Goal: Information Seeking & Learning: Learn about a topic

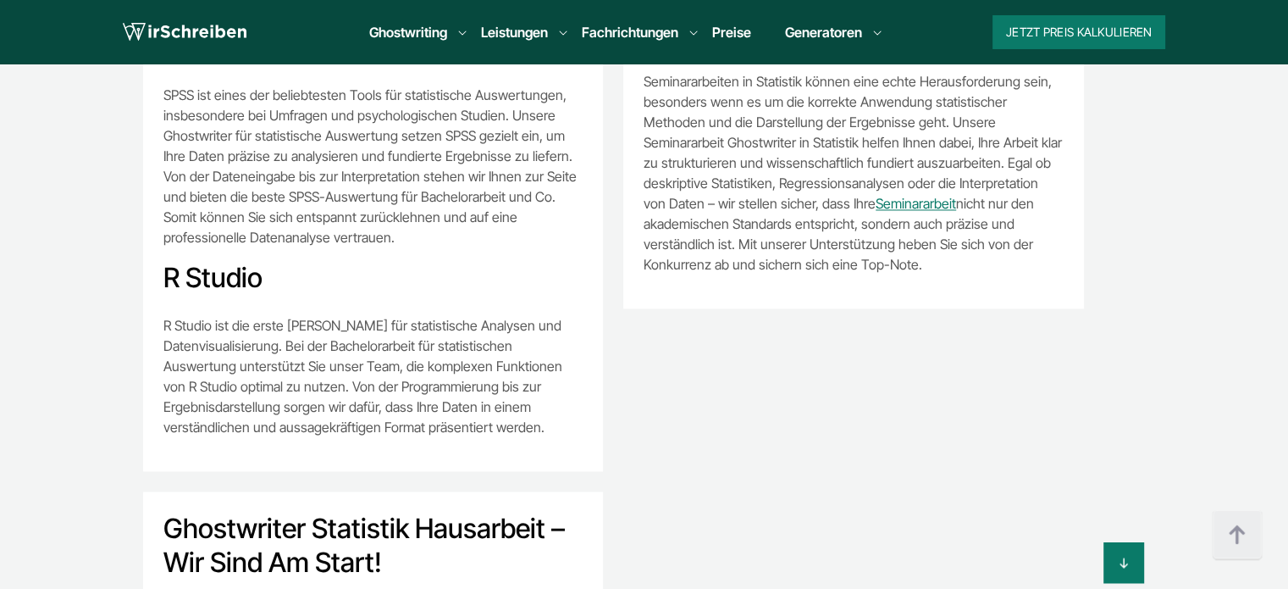
scroll to position [637, 0]
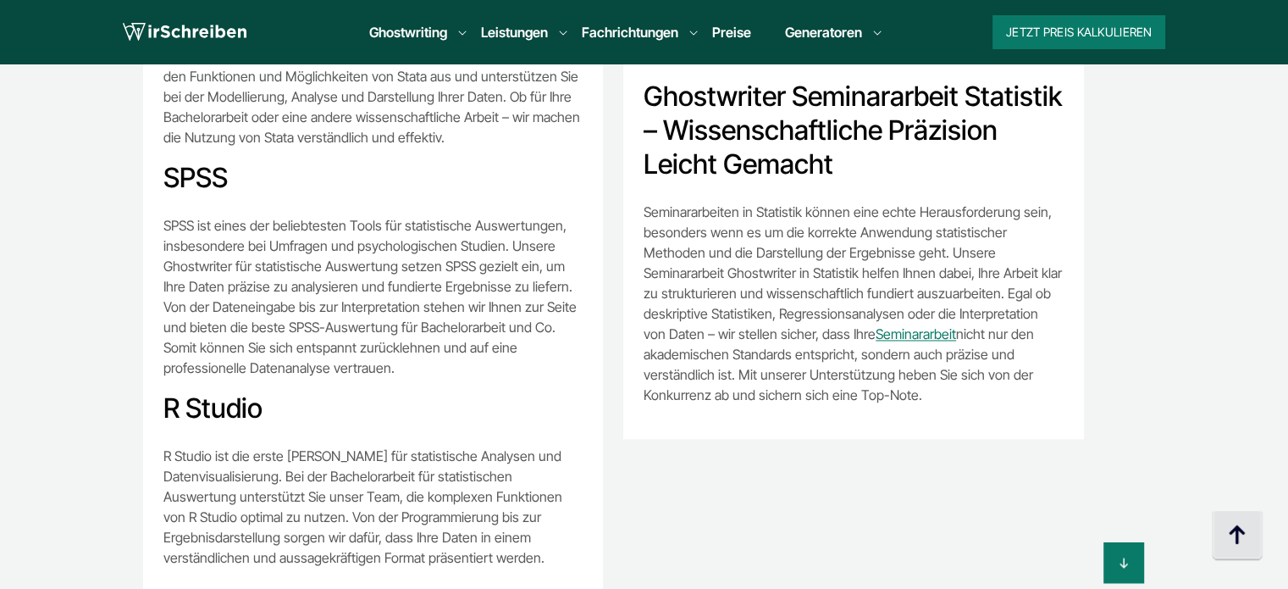
click at [1245, 541] on img at bounding box center [1237, 535] width 51 height 51
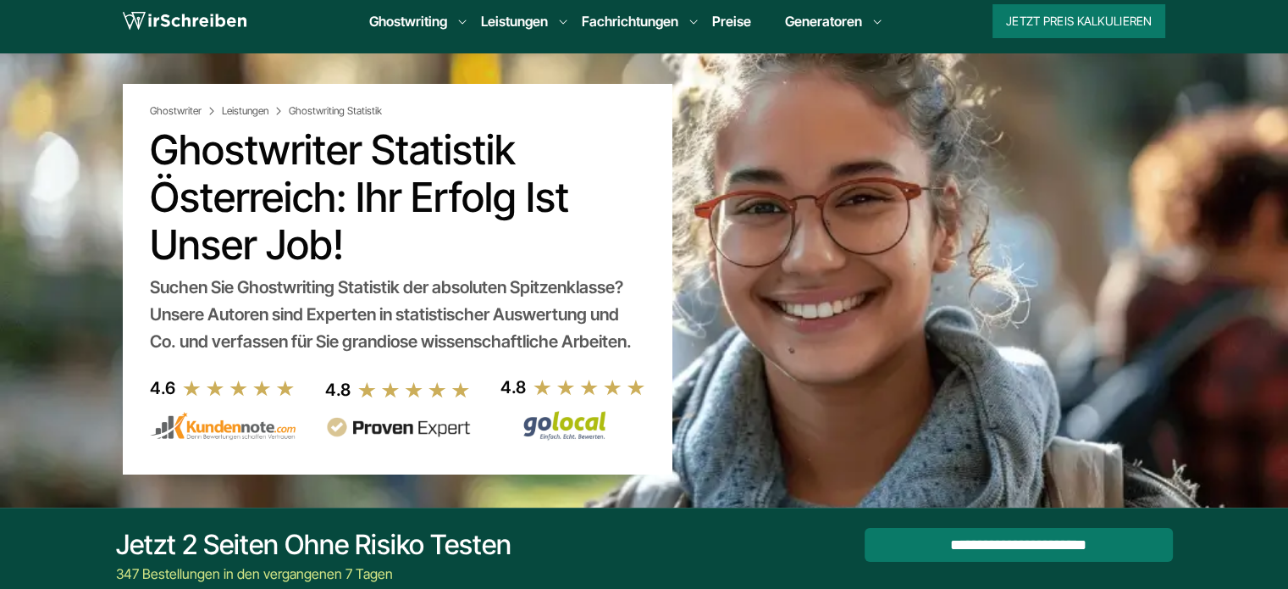
scroll to position [0, 0]
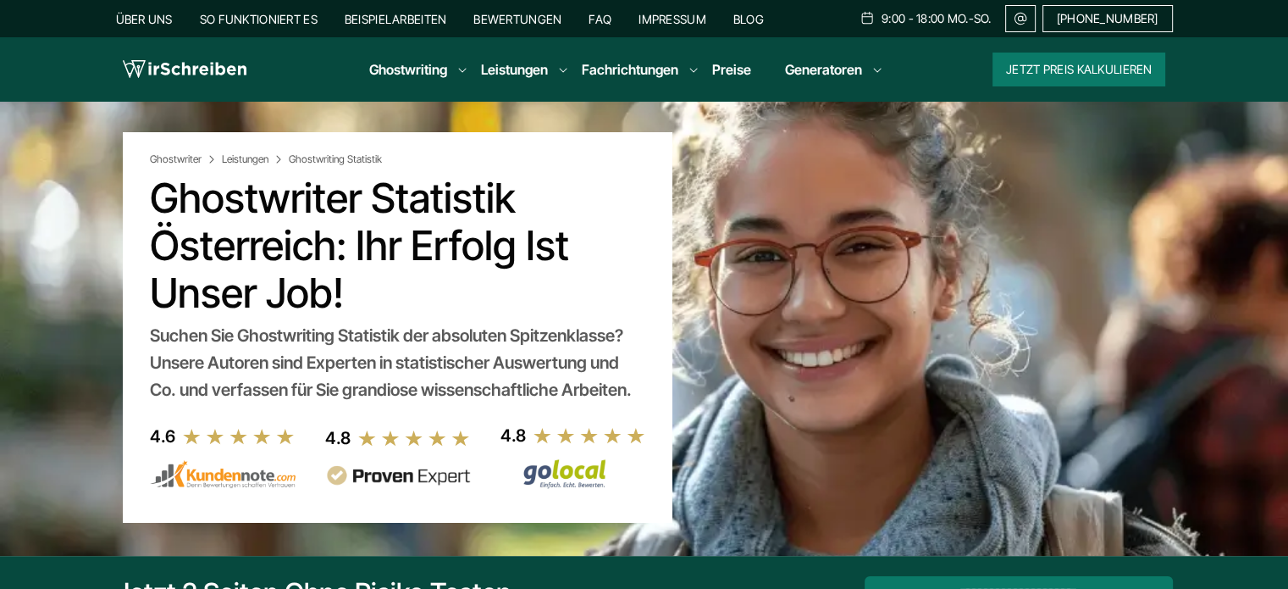
copy h1 "Ghostwriter Statistik Österreich: Ihr Erfolg ist unser Job!"
drag, startPoint x: 357, startPoint y: 290, endPoint x: 149, endPoint y: 209, distance: 222.8
click at [150, 209] on h1 "Ghostwriter Statistik Österreich: Ihr Erfolg ist unser Job!" at bounding box center [397, 245] width 495 height 142
copy div "Suchen Sie Ghostwriting Statistik der absoluten Spitzenklasse? Unsere Autoren s…"
drag, startPoint x: 637, startPoint y: 389, endPoint x: 152, endPoint y: 337, distance: 488.0
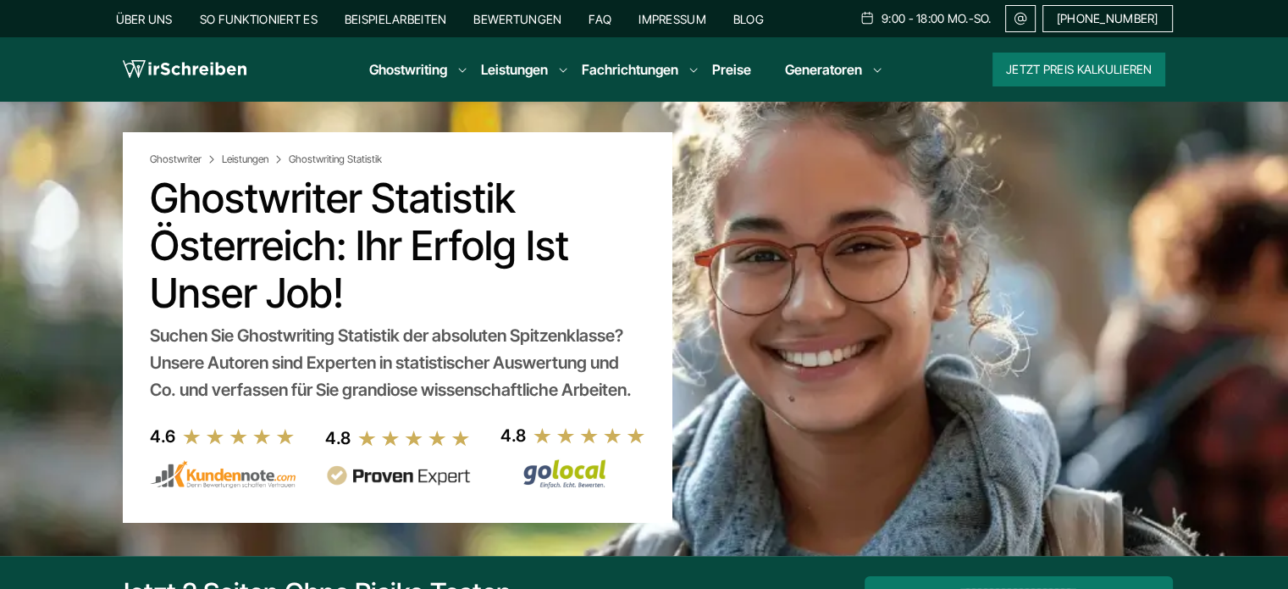
click at [152, 337] on div "Suchen Sie Ghostwriting Statistik der absoluten Spitzenklasse? Unsere Autoren s…" at bounding box center [397, 362] width 495 height 81
click at [539, 270] on h1 "Ghostwriter Statistik Österreich: Ihr Erfolg ist unser Job!" at bounding box center [397, 245] width 495 height 142
drag, startPoint x: 637, startPoint y: 397, endPoint x: 234, endPoint y: 363, distance: 404.5
click at [234, 363] on div "Suchen Sie Ghostwriting Statistik der absoluten Spitzenklasse? Unsere Autoren s…" at bounding box center [397, 362] width 495 height 81
drag, startPoint x: 375, startPoint y: 307, endPoint x: 333, endPoint y: 318, distance: 43.5
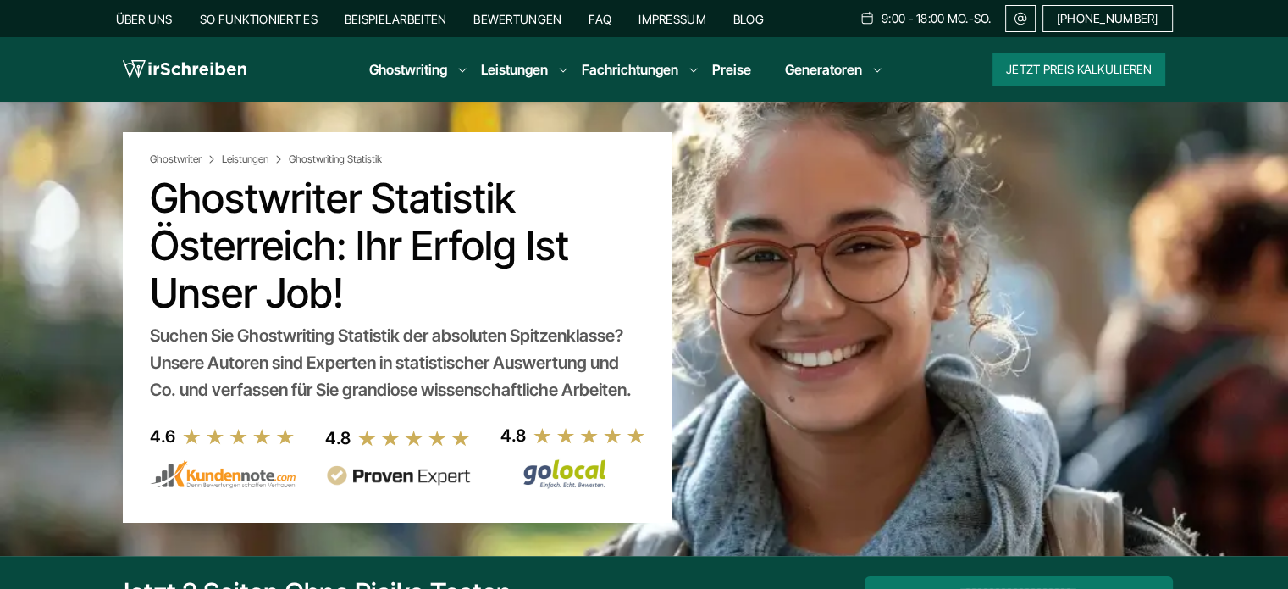
click at [375, 306] on h1 "Ghostwriter Statistik Österreich: Ihr Erfolg ist unser Job!" at bounding box center [397, 245] width 495 height 142
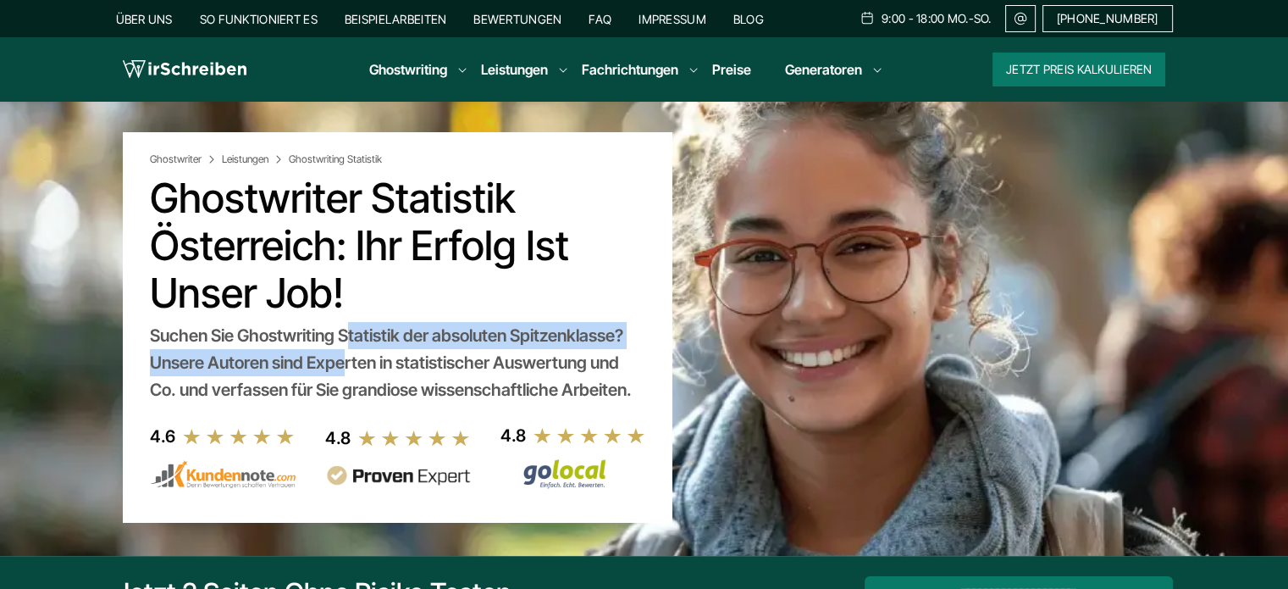
copy div "Suchen Sie Ghostwriting Statistik der absoluten Spitzenklasse?"
drag, startPoint x: 153, startPoint y: 334, endPoint x: 627, endPoint y: 335, distance: 473.4
click at [627, 335] on div "Suchen Sie Ghostwriting Statistik der absoluten Spitzenklasse? Unsere Autoren s…" at bounding box center [397, 362] width 495 height 81
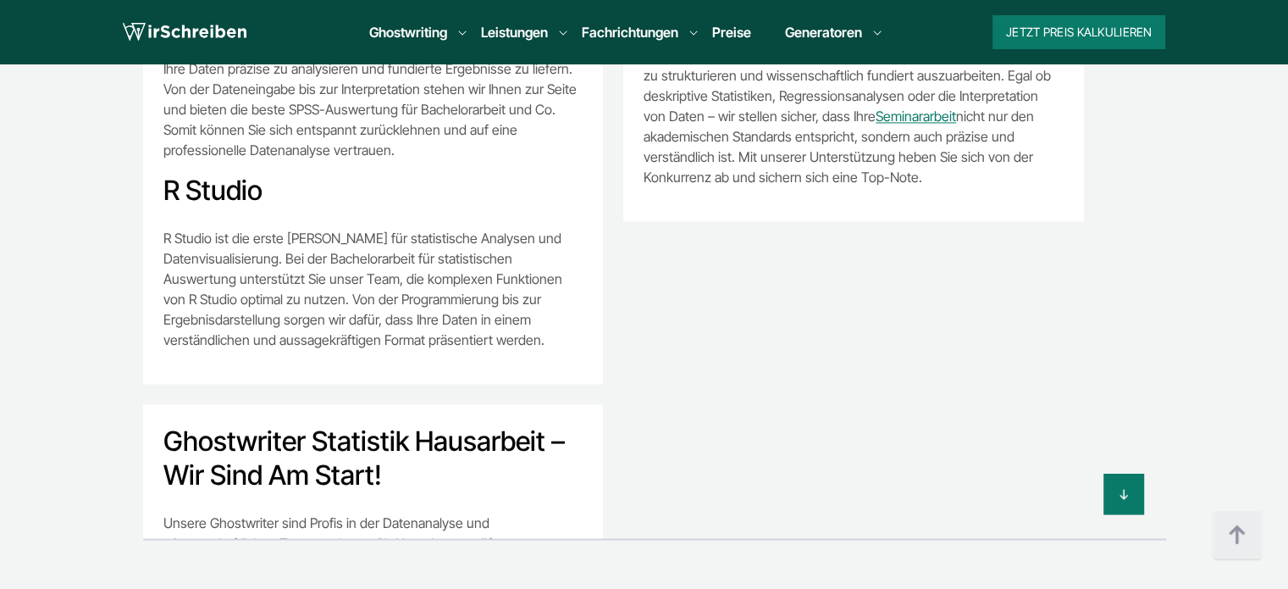
scroll to position [637, 0]
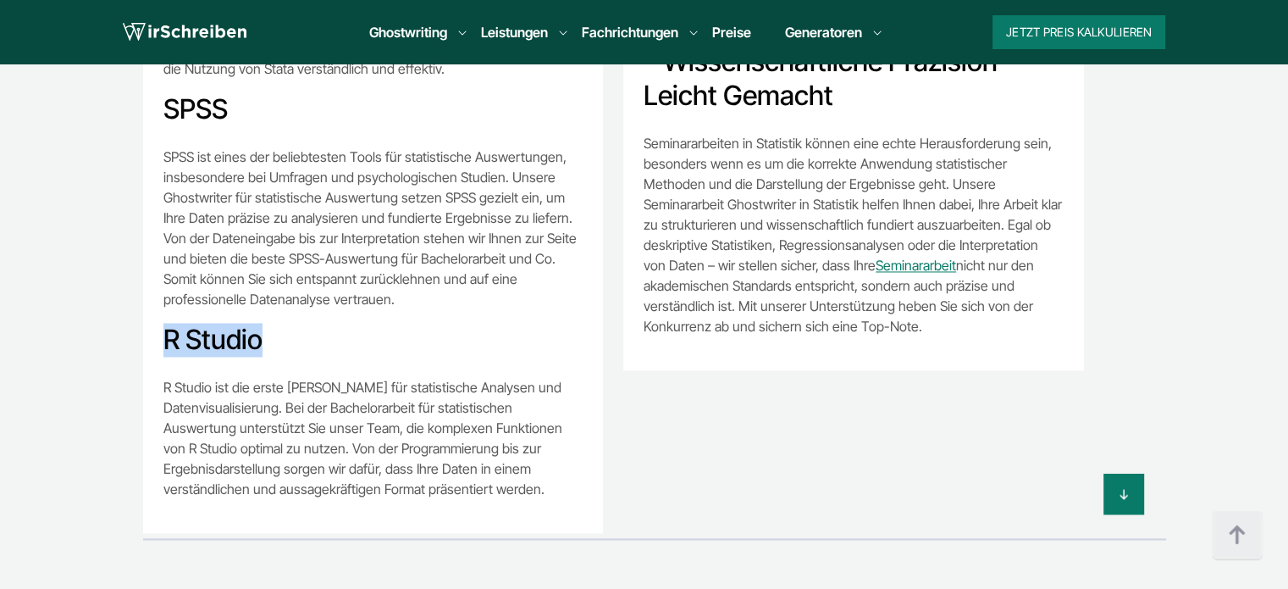
copy h3 "R Studio"
drag, startPoint x: 264, startPoint y: 316, endPoint x: 159, endPoint y: 318, distance: 105.0
click at [159, 318] on div "Statistische Programme im Überblick Für die Hilfe bei statistischer Auswertung …" at bounding box center [373, 75] width 461 height 915
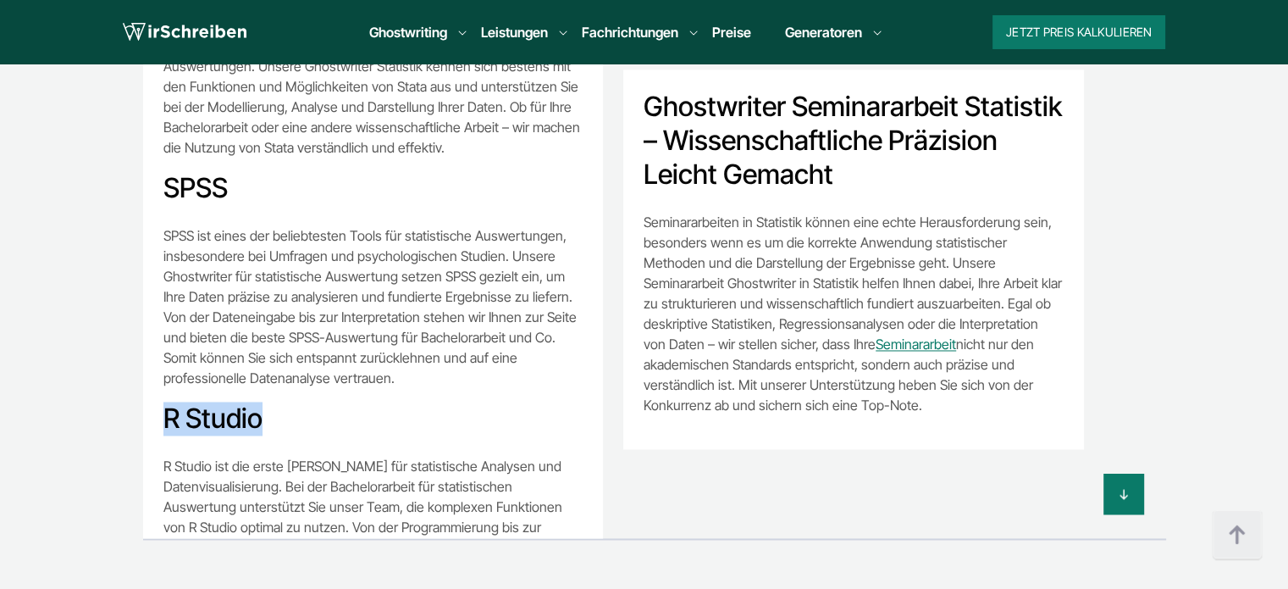
scroll to position [383, 0]
